Goal: Communication & Community: Ask a question

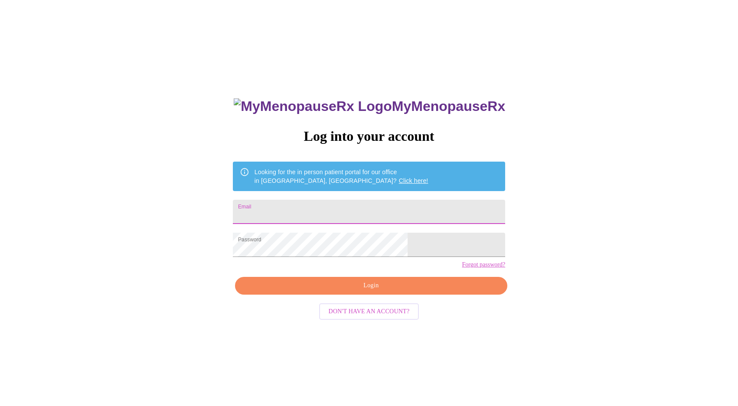
click at [366, 200] on input "Email" at bounding box center [369, 212] width 272 height 24
type input "[EMAIL_ADDRESS][DOMAIN_NAME]"
click at [349, 291] on span "Login" at bounding box center [371, 286] width 252 height 11
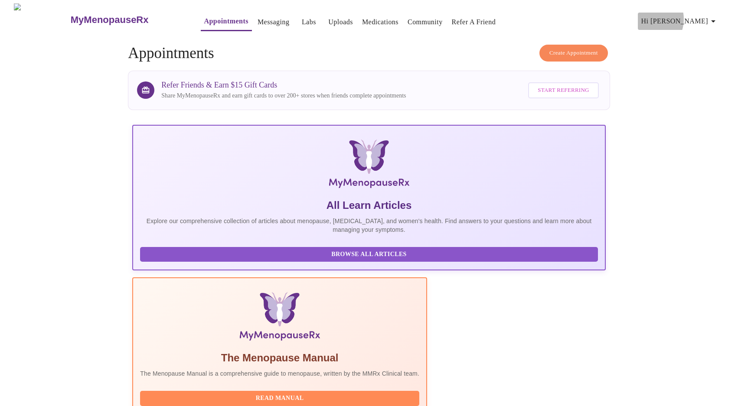
click at [690, 16] on span "Hi [PERSON_NAME]" at bounding box center [679, 21] width 77 height 12
click at [670, 56] on div at bounding box center [369, 203] width 738 height 406
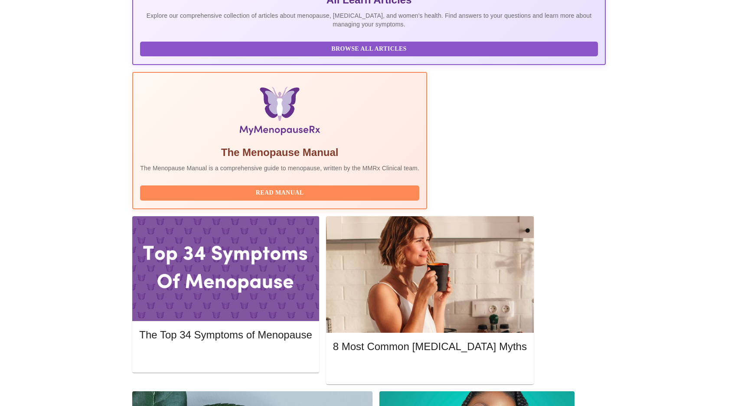
scroll to position [210, 0]
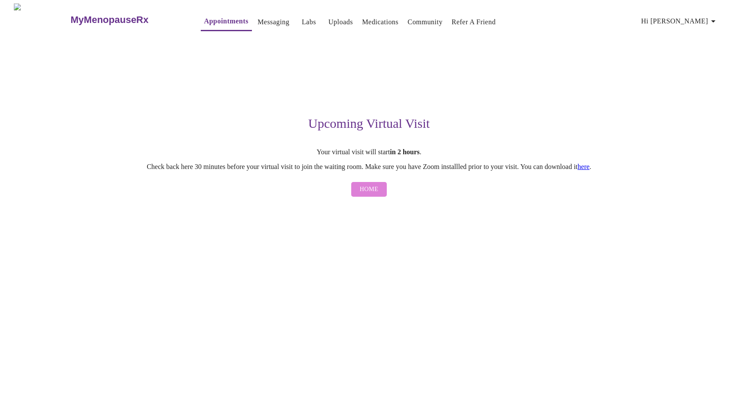
click at [379, 193] on button "Home" at bounding box center [369, 189] width 36 height 15
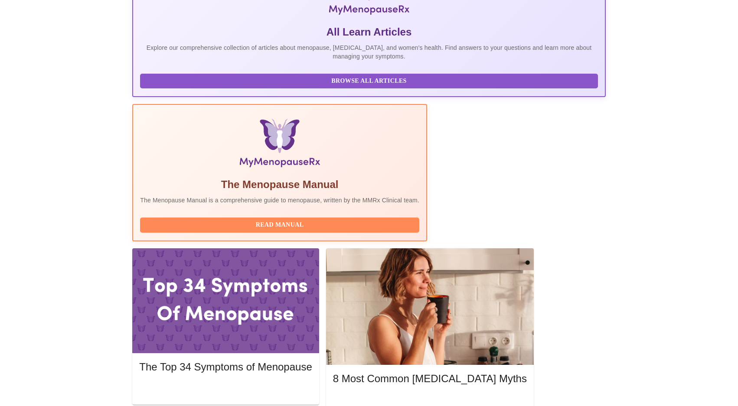
scroll to position [176, 0]
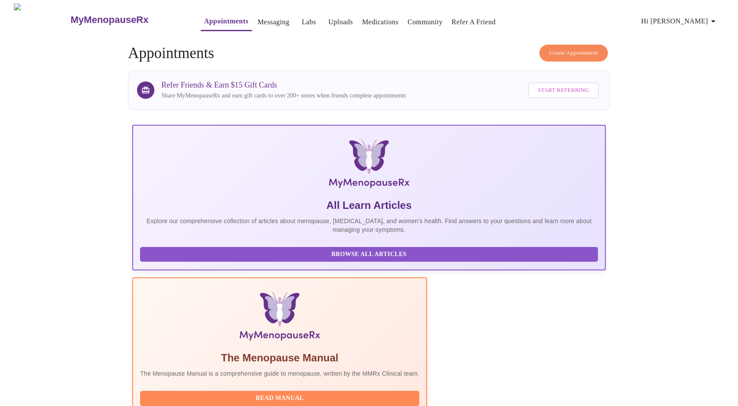
scroll to position [0, 0]
click at [701, 20] on span "Hi [PERSON_NAME]" at bounding box center [679, 21] width 77 height 12
click at [698, 16] on li "Settings" at bounding box center [703, 18] width 40 height 16
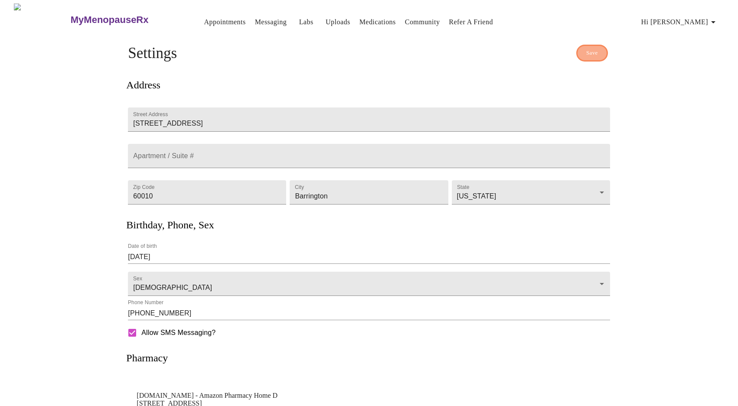
click at [595, 52] on span "Save" at bounding box center [592, 53] width 12 height 10
click at [207, 19] on link "Appointments" at bounding box center [225, 22] width 42 height 12
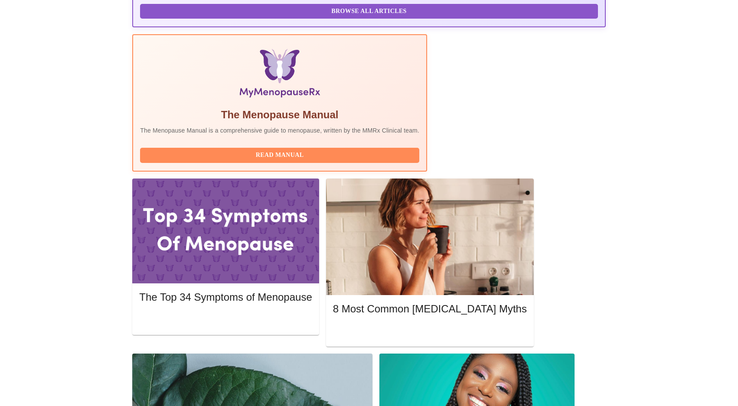
scroll to position [254, 0]
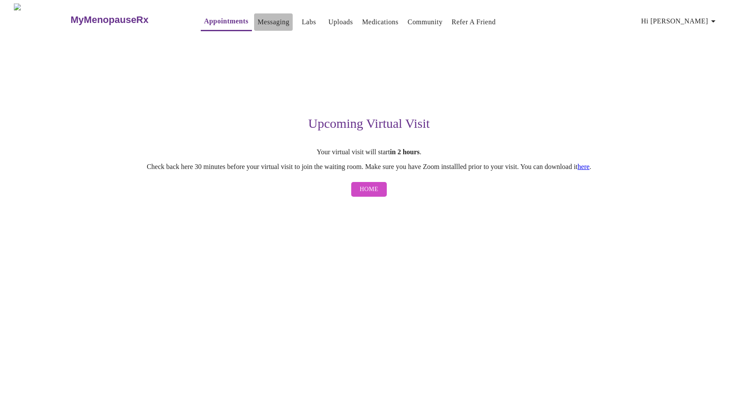
click at [258, 16] on link "Messaging" at bounding box center [274, 22] width 32 height 12
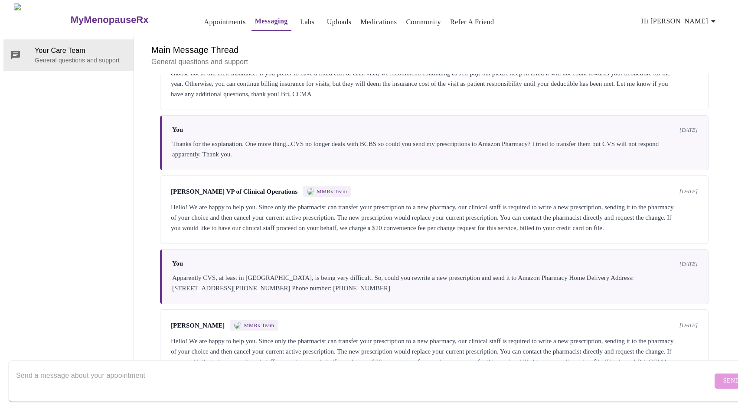
scroll to position [1240, 0]
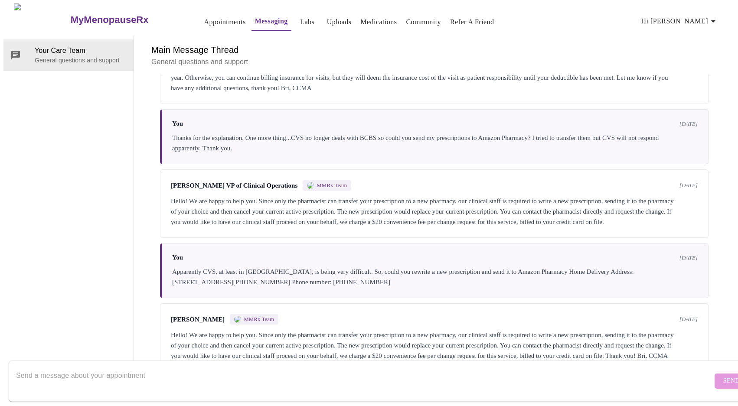
click at [435, 361] on form "Send" at bounding box center [382, 381] width 746 height 41
click at [435, 369] on textarea "Send a message about your appointment" at bounding box center [364, 381] width 696 height 28
type textarea "I"
type textarea "I got called into work [DATE]. How do I reschedule my appointment?"
click at [718, 374] on button "Send" at bounding box center [732, 381] width 34 height 15
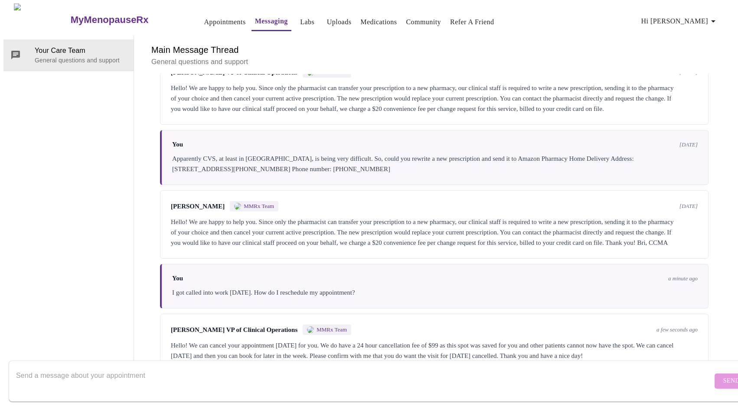
scroll to position [1357, 0]
click at [315, 368] on textarea "Send a message about your appointment" at bounding box center [364, 381] width 696 height 28
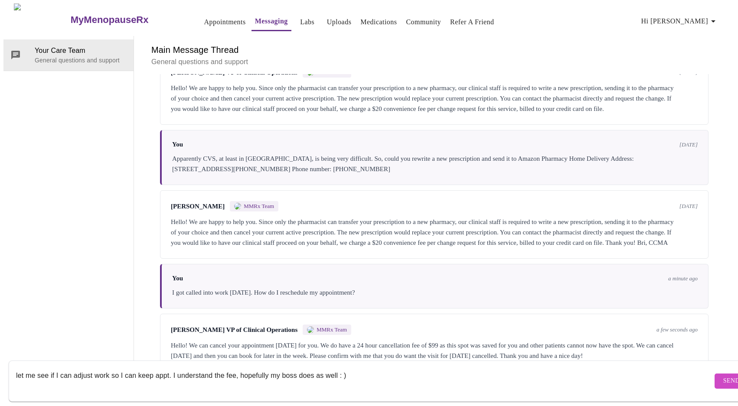
type textarea "let me see if I can adjust work so I can keep appt. I understand the fee, hopef…"
click at [715, 374] on button "Send" at bounding box center [732, 381] width 34 height 15
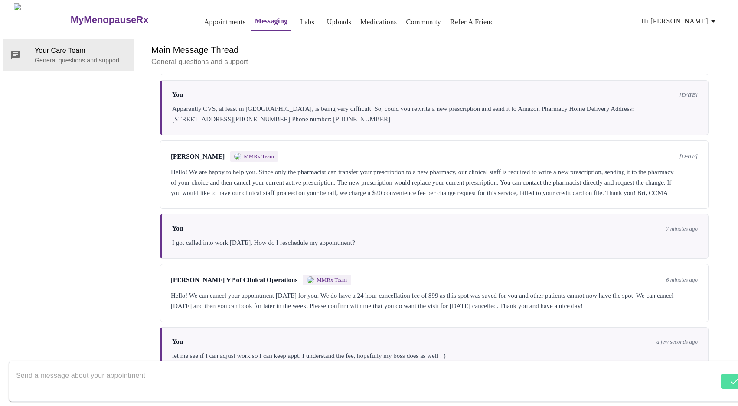
scroll to position [1409, 0]
click at [275, 367] on textarea "Send a message about your appointment" at bounding box center [364, 381] width 696 height 28
type textarea "t"
type textarea "good news, I can keep appt. see you at 10:40"
click at [723, 378] on span "Send" at bounding box center [731, 381] width 16 height 11
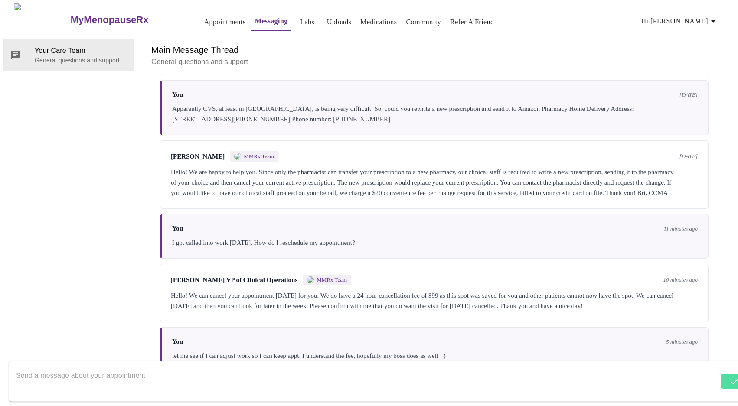
scroll to position [1461, 0]
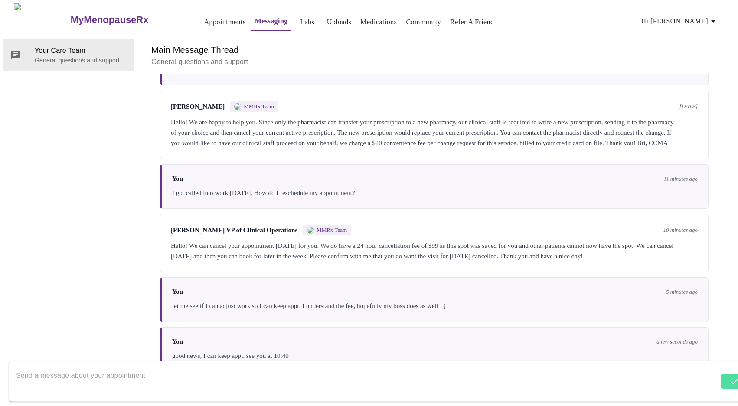
click at [709, 378] on form at bounding box center [382, 381] width 746 height 41
